Goal: Information Seeking & Learning: Learn about a topic

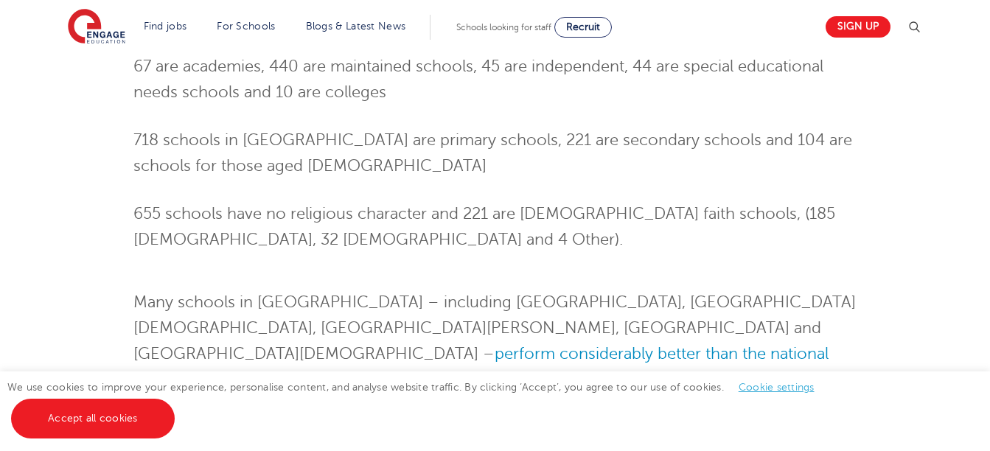
scroll to position [1238, 0]
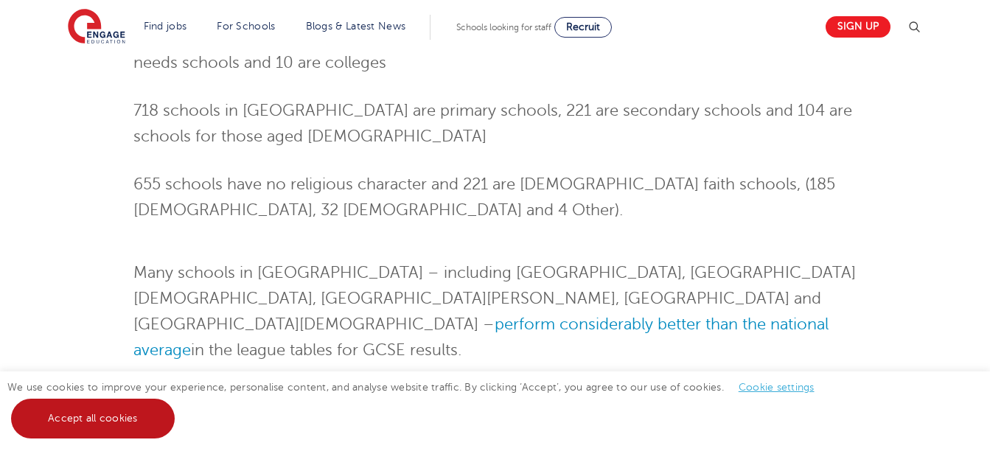
click at [137, 403] on link "Accept all cookies" at bounding box center [93, 419] width 164 height 40
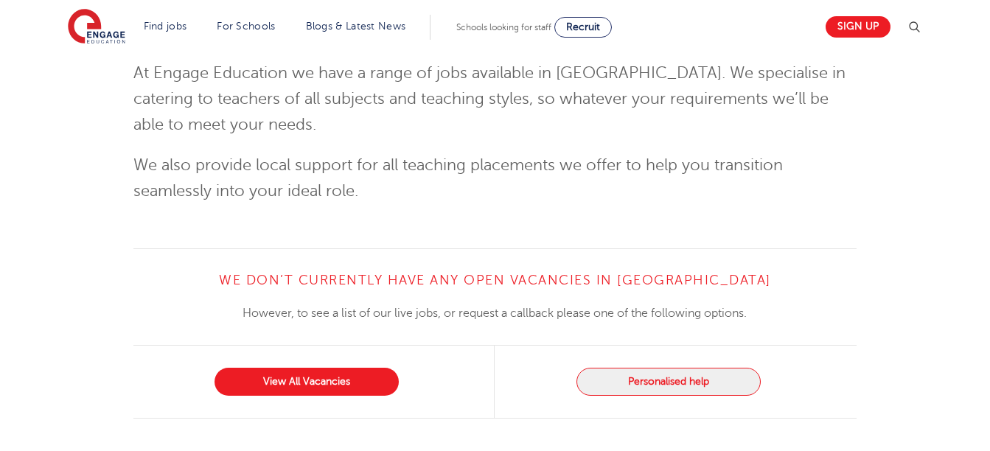
scroll to position [1945, 0]
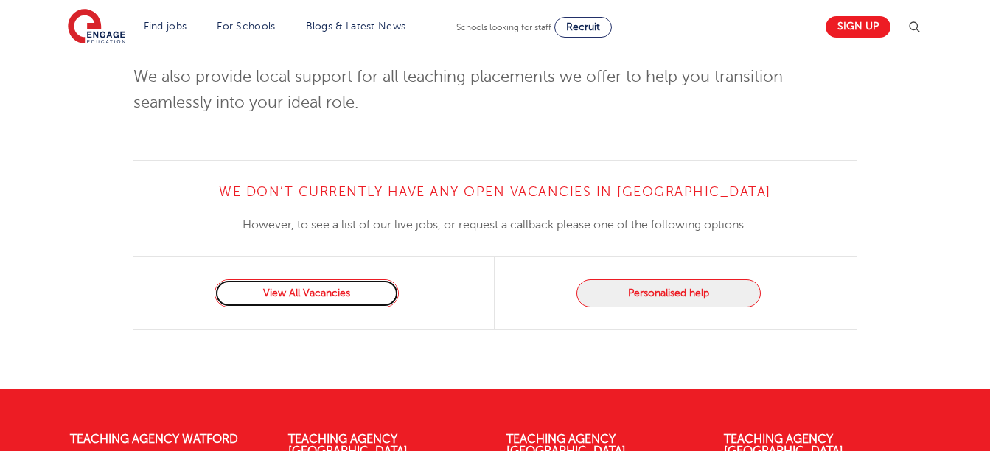
click at [310, 302] on link "View All Vacancies" at bounding box center [306, 293] width 184 height 28
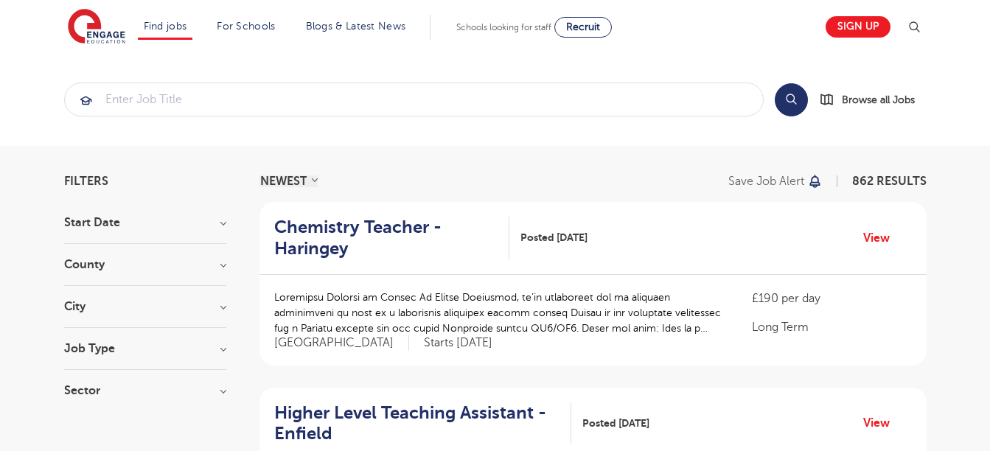
click at [224, 265] on h3 "County" at bounding box center [145, 265] width 162 height 12
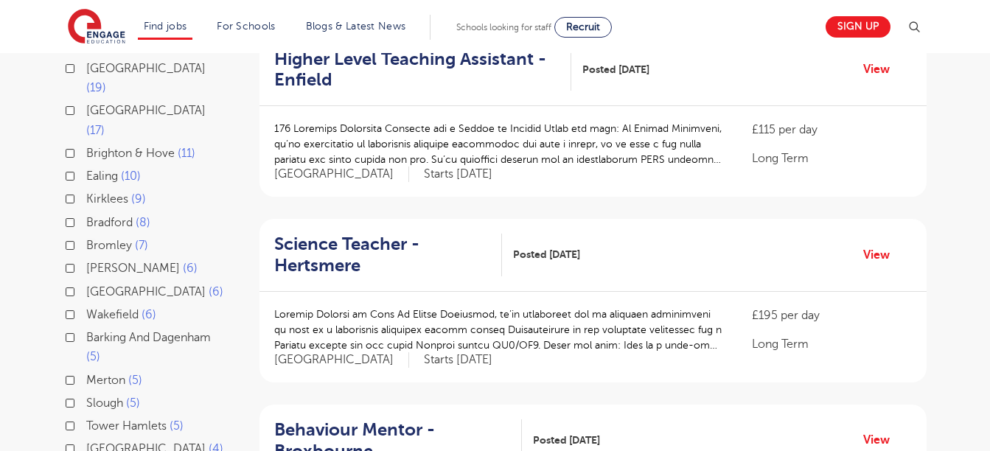
scroll to position [383, 0]
